Goal: Find specific page/section: Find specific page/section

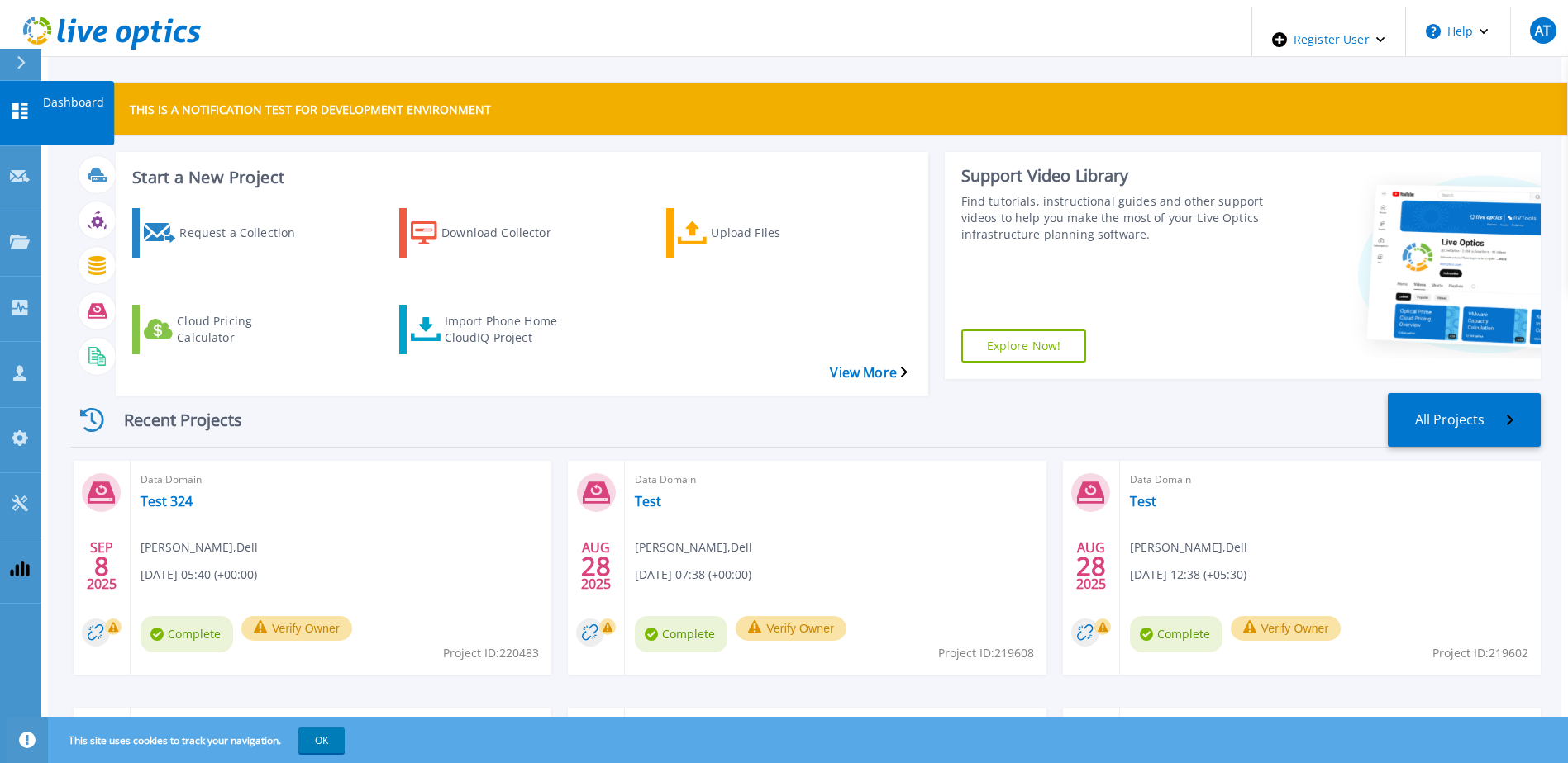
click at [9, 106] on link "Dashboard Dashboard" at bounding box center [21, 113] width 41 height 66
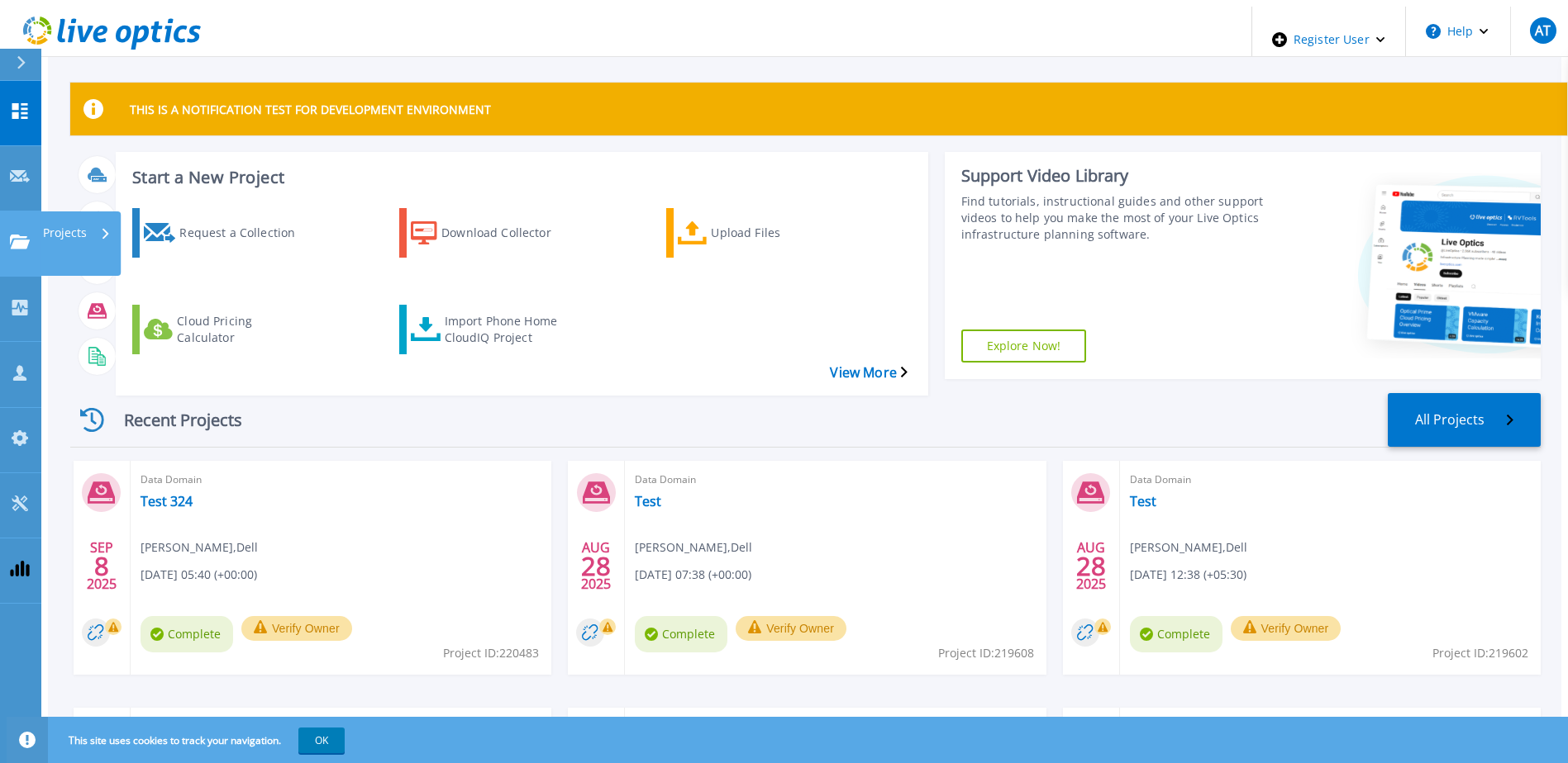
click at [5, 211] on link "Projects Projects" at bounding box center [21, 244] width 41 height 66
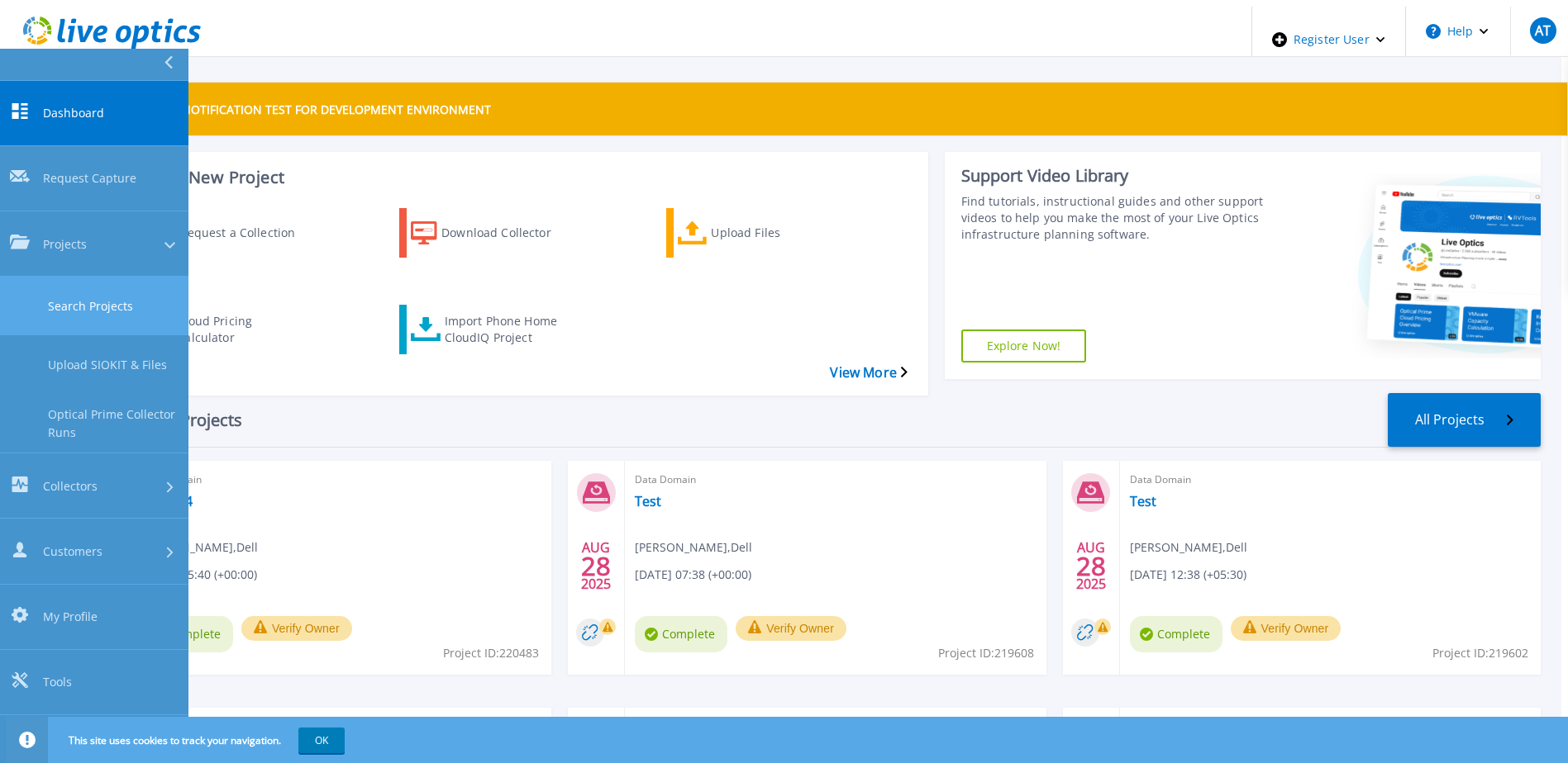
click at [95, 277] on link "Search Projects" at bounding box center [94, 306] width 189 height 58
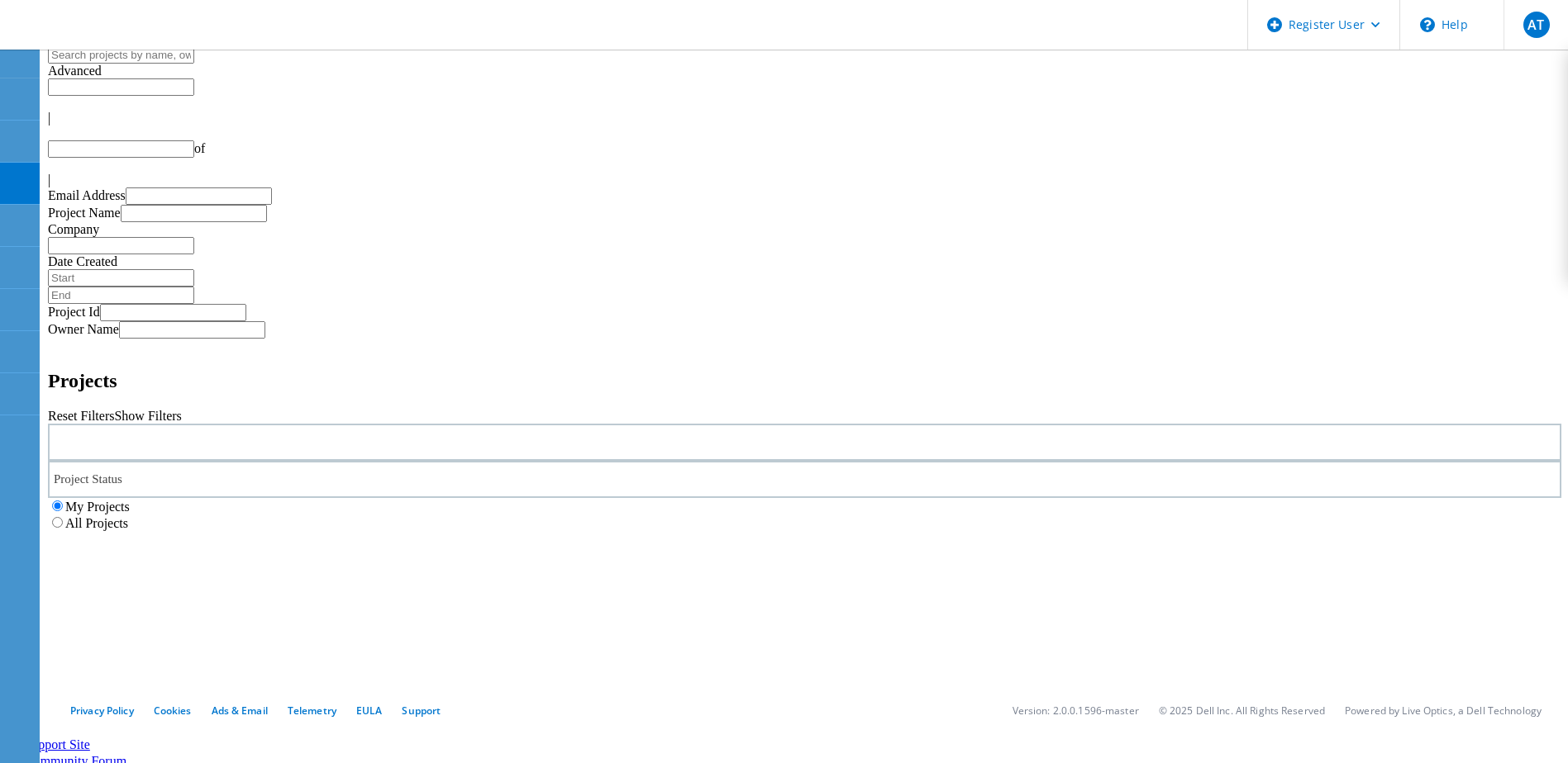
type input "1"
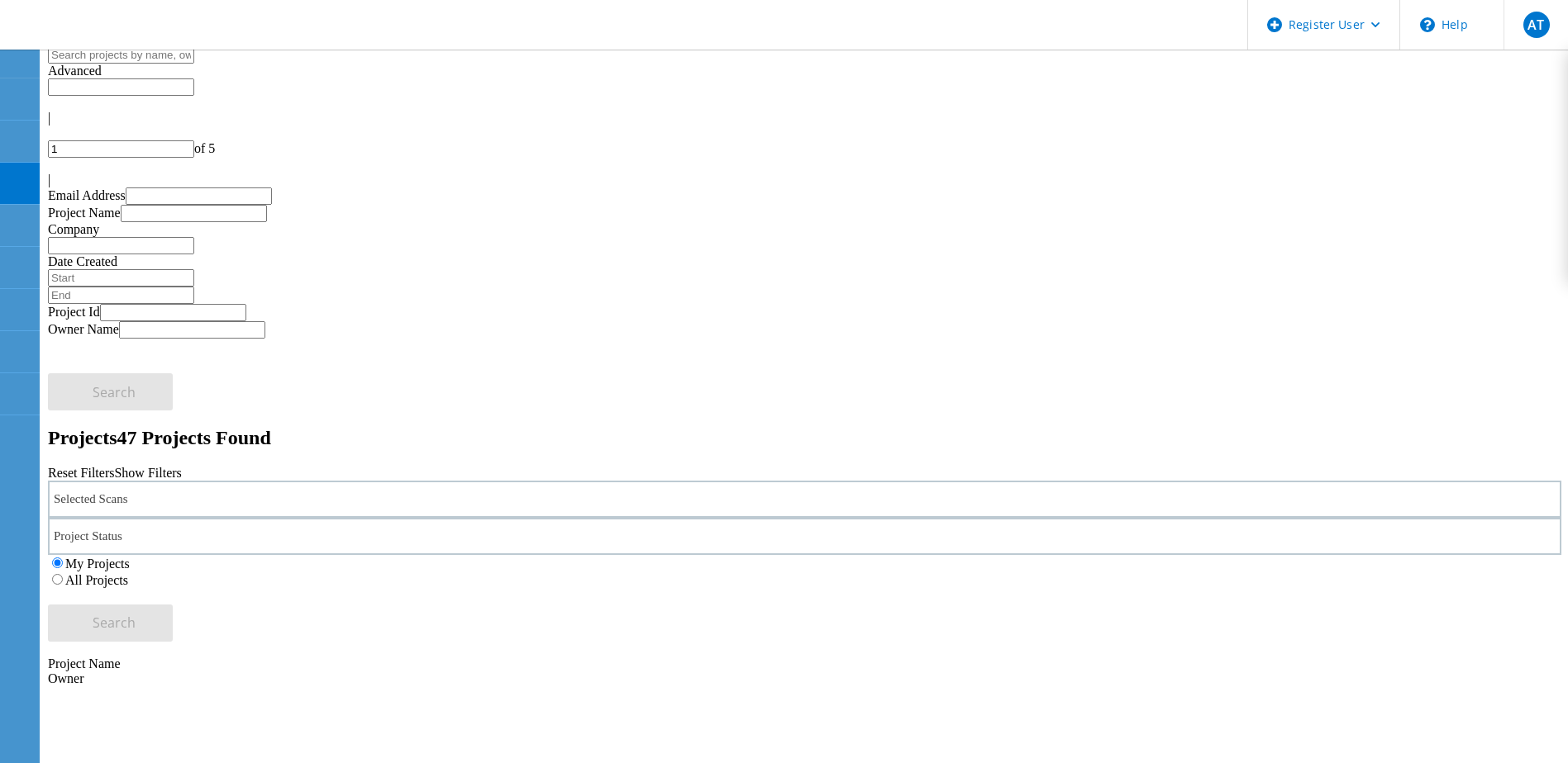
click at [341, 481] on div "Selected Scans" at bounding box center [804, 499] width 1513 height 37
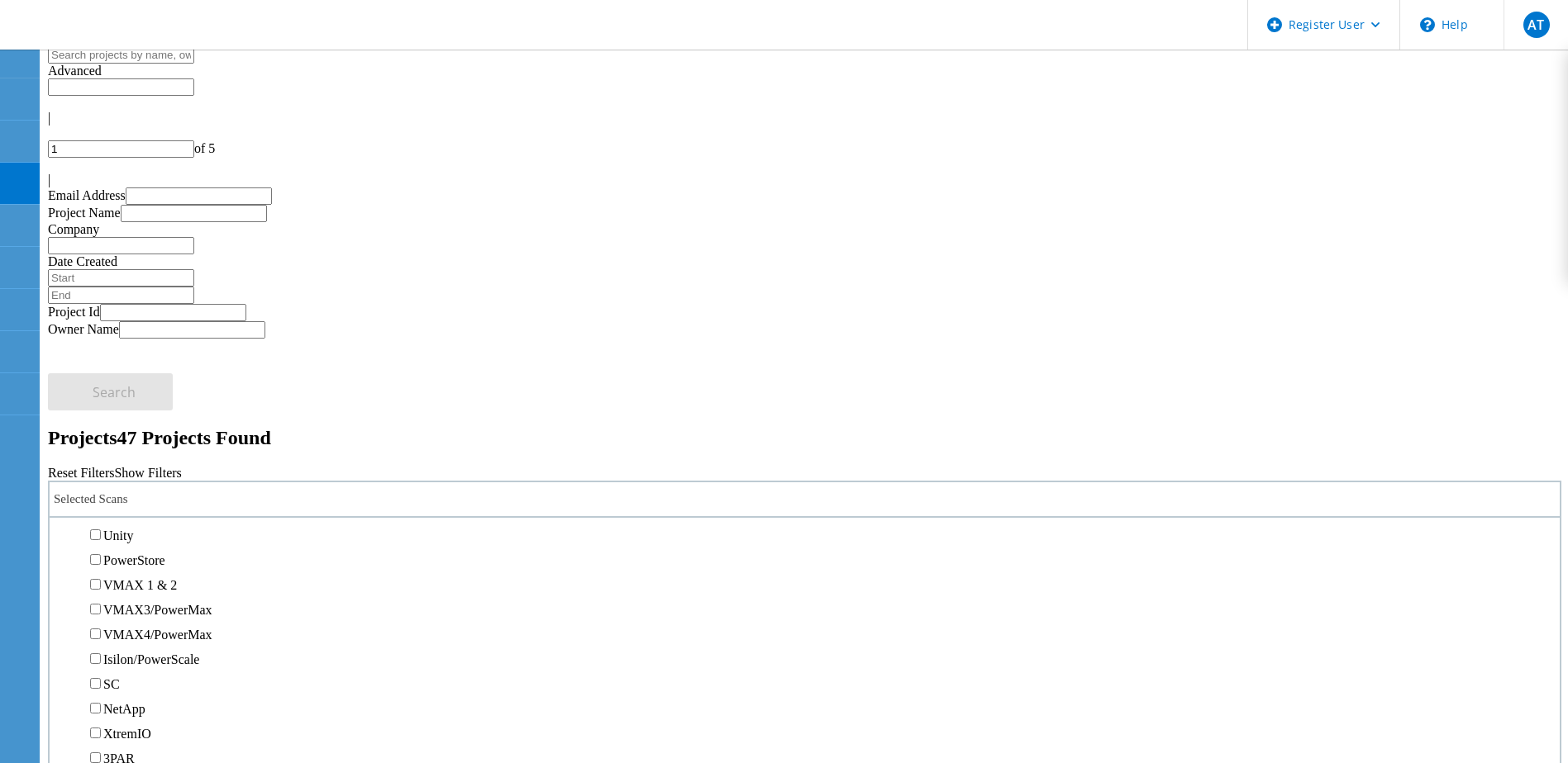
scroll to position [413, 0]
click at [165, 471] on label "PowerStore" at bounding box center [134, 478] width 62 height 14
click at [101, 472] on input "PowerStore" at bounding box center [95, 477] width 11 height 11
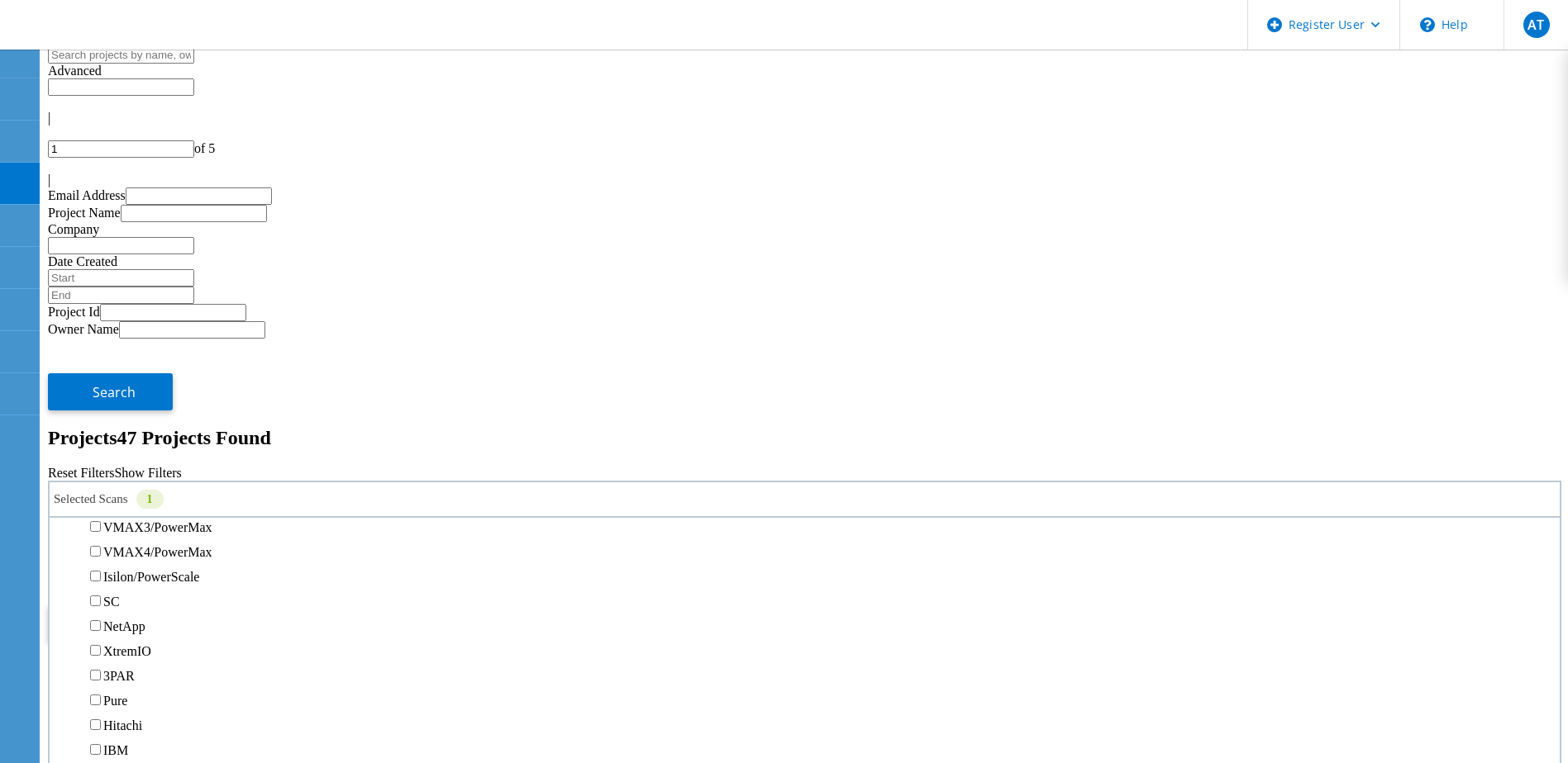
click at [1090, 572] on div "All Projects" at bounding box center [804, 580] width 1513 height 16
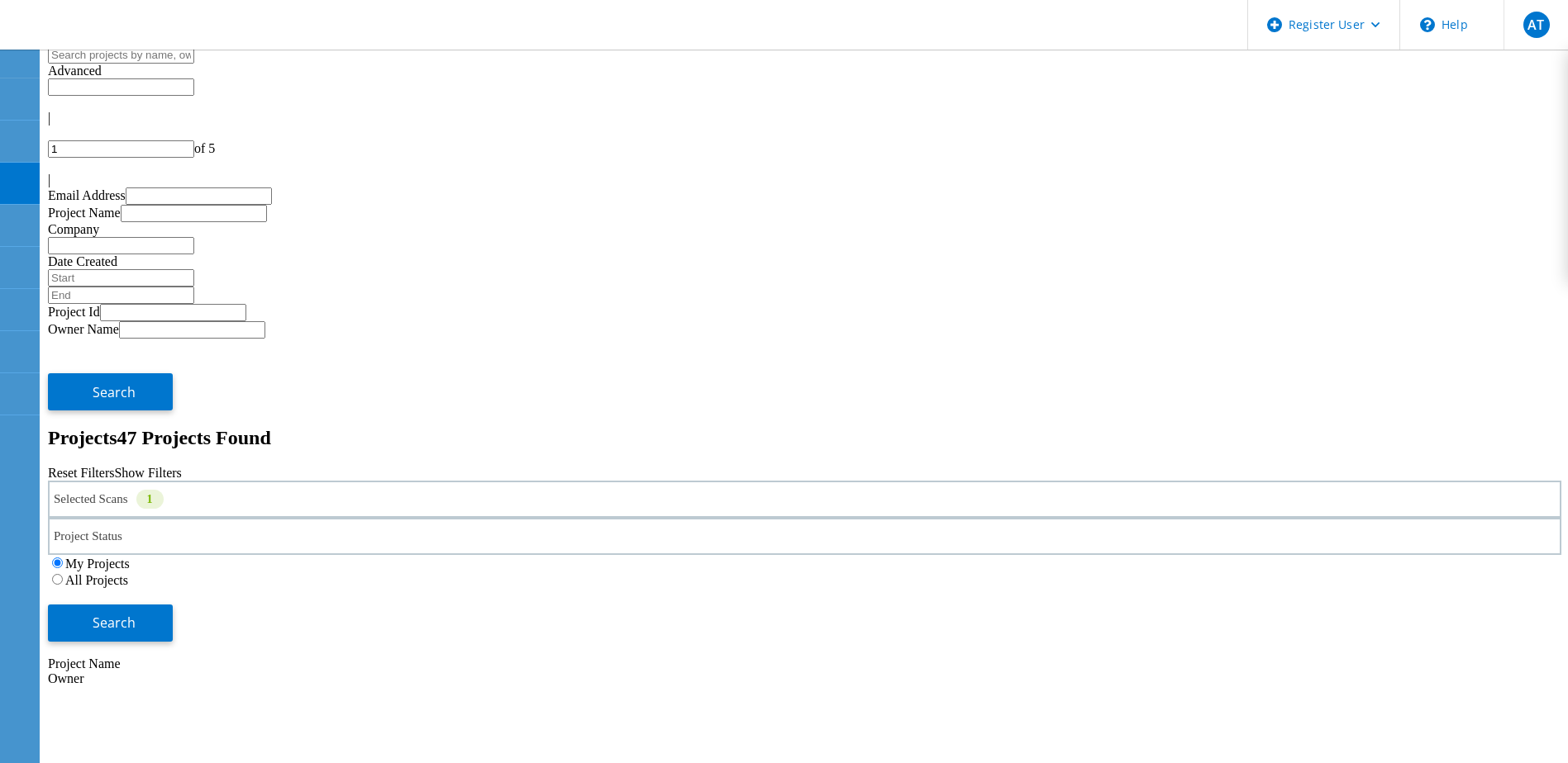
click at [128, 573] on label "All Projects" at bounding box center [97, 581] width 63 height 14
click at [63, 574] on input "All Projects" at bounding box center [58, 580] width 11 height 11
click at [136, 614] on span "Search" at bounding box center [114, 623] width 43 height 18
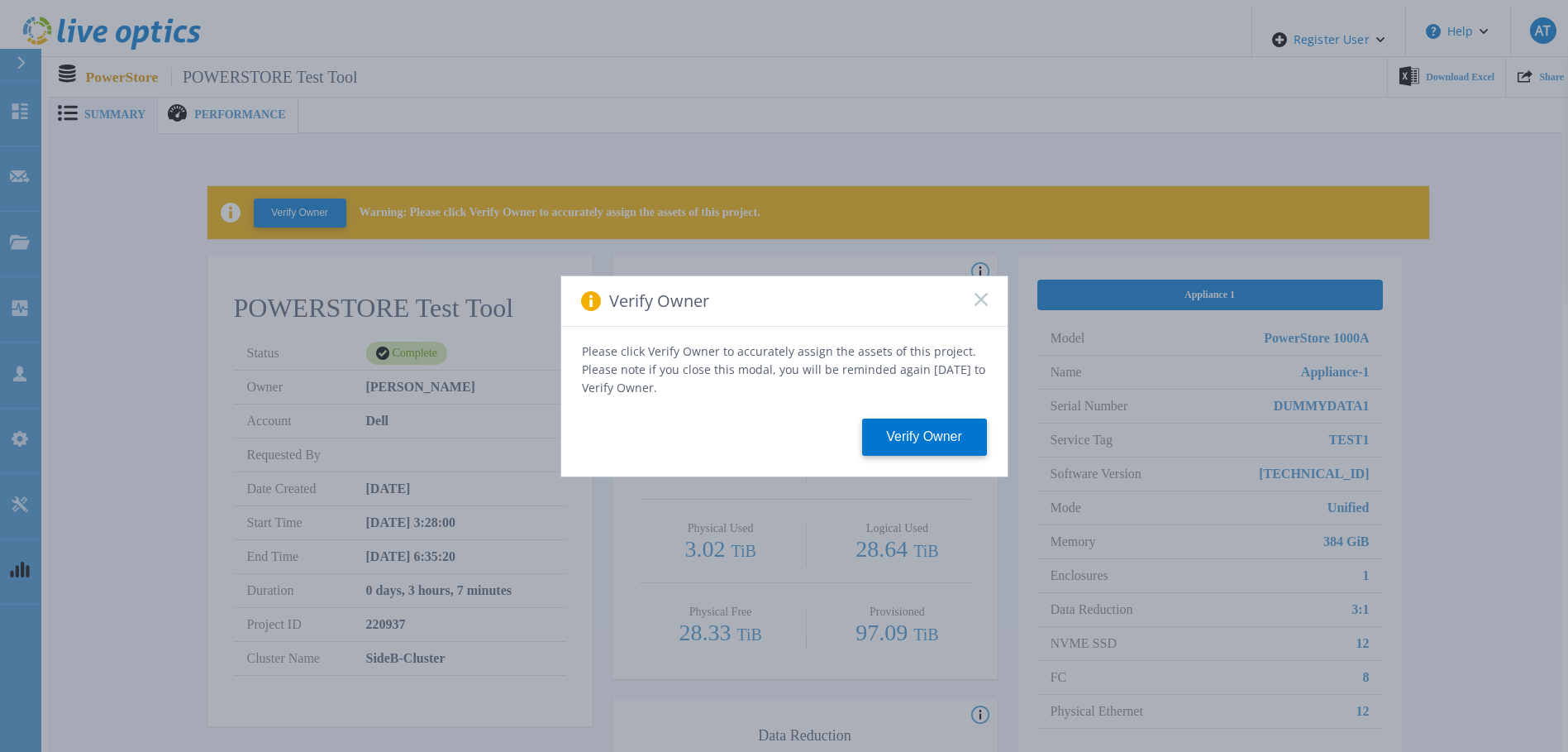
click at [896, 139] on div "Verify Owner Please click Verify Owner to accurately assign the assets of this …" at bounding box center [784, 376] width 1568 height 752
